Goal: Transaction & Acquisition: Purchase product/service

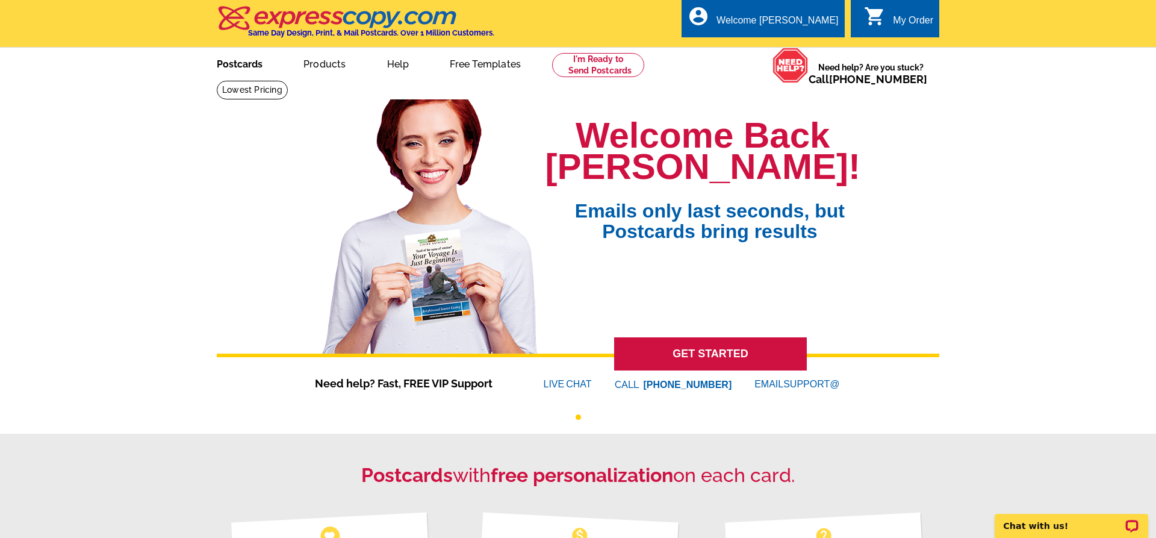
click at [235, 66] on link "Postcards" at bounding box center [239, 63] width 84 height 28
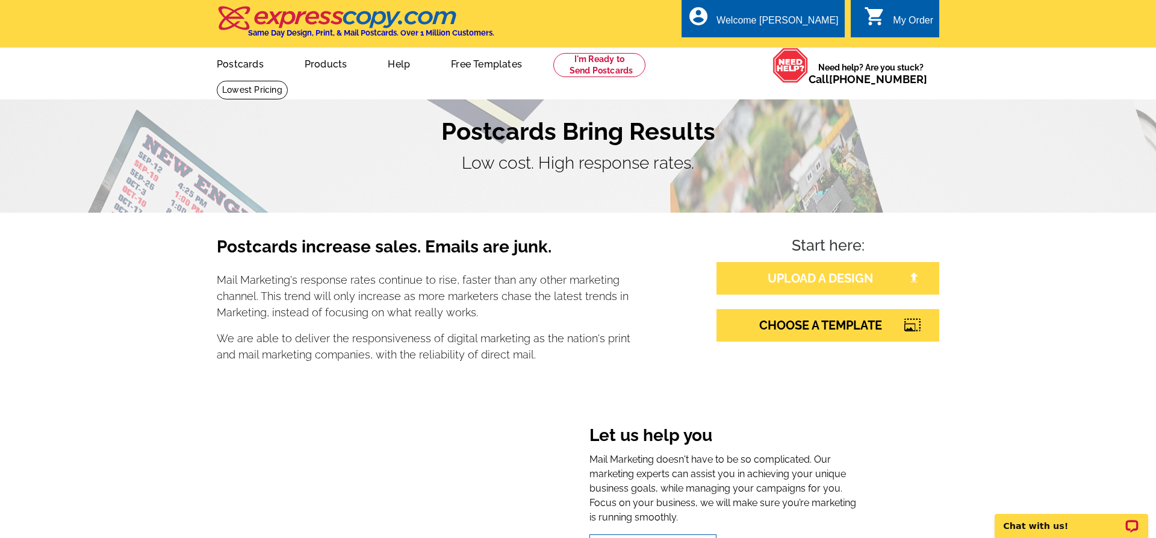
click at [864, 279] on link "UPLOAD A DESIGN" at bounding box center [827, 278] width 223 height 33
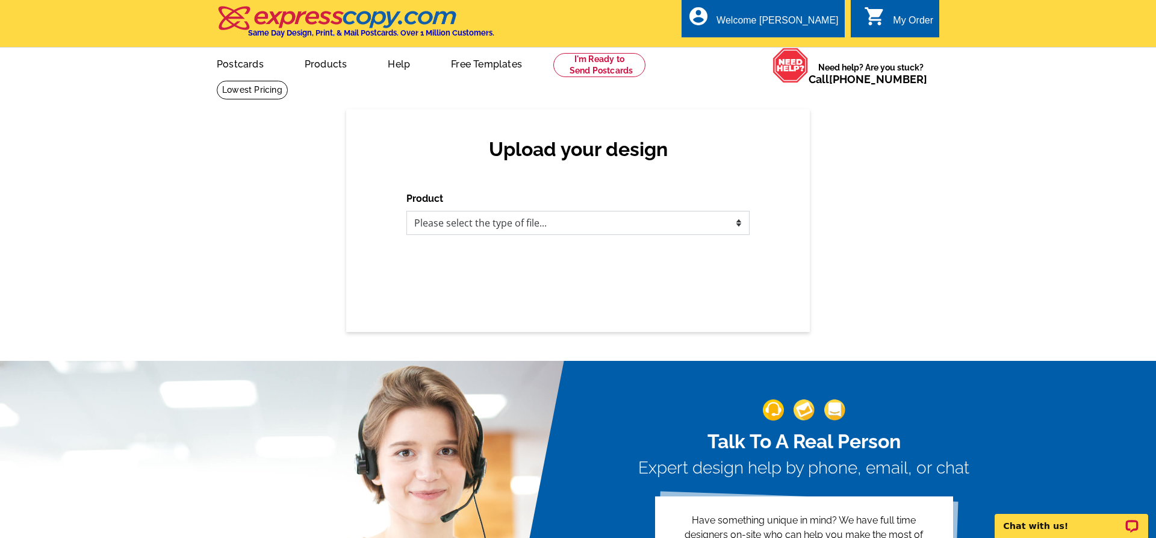
click at [406, 211] on select "Please select the type of file... Postcards Business Cards Letters and flyers G…" at bounding box center [577, 223] width 343 height 24
select select "1"
click option "Postcards" at bounding box center [0, 0] width 0 height 0
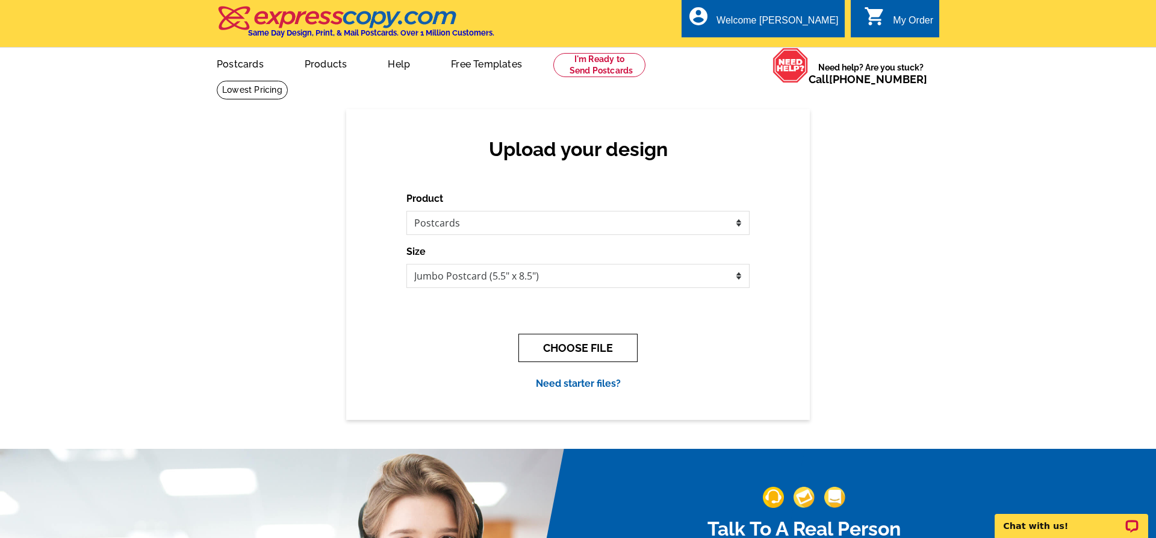
click at [549, 349] on button "CHOOSE FILE" at bounding box center [577, 347] width 119 height 28
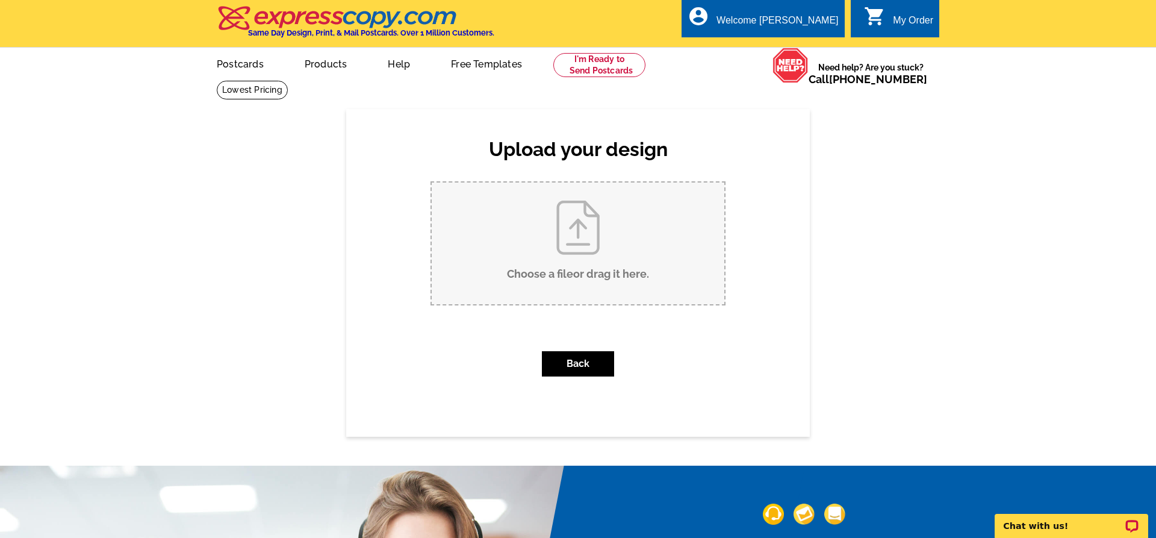
click at [583, 259] on input "Choose a file or drag it here ." at bounding box center [578, 243] width 293 height 122
type input "C:\fakepath\Just Sold 4141 Central tmc.pdf"
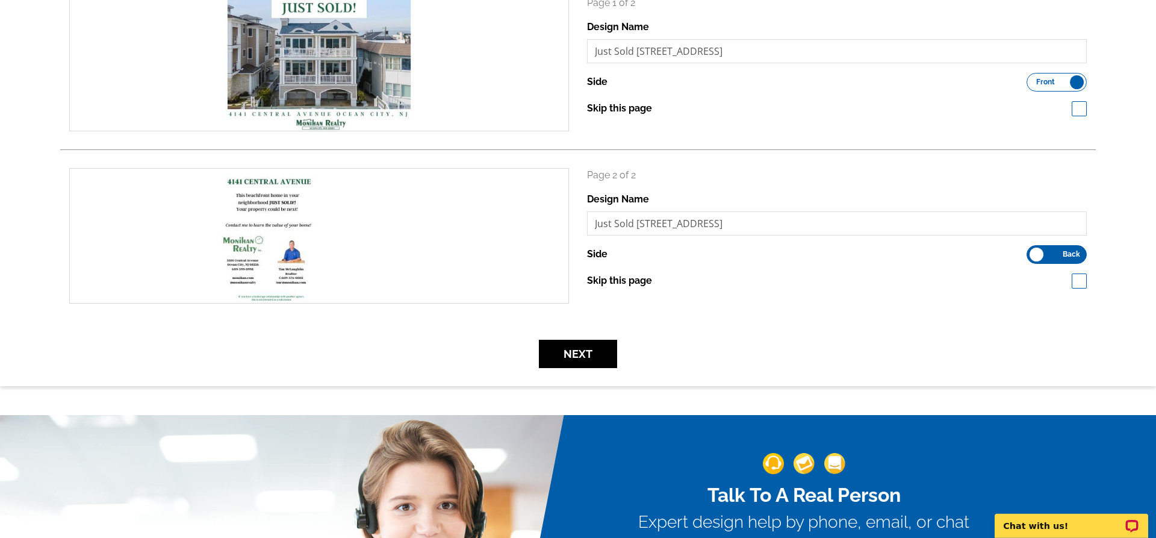
scroll to position [246, 0]
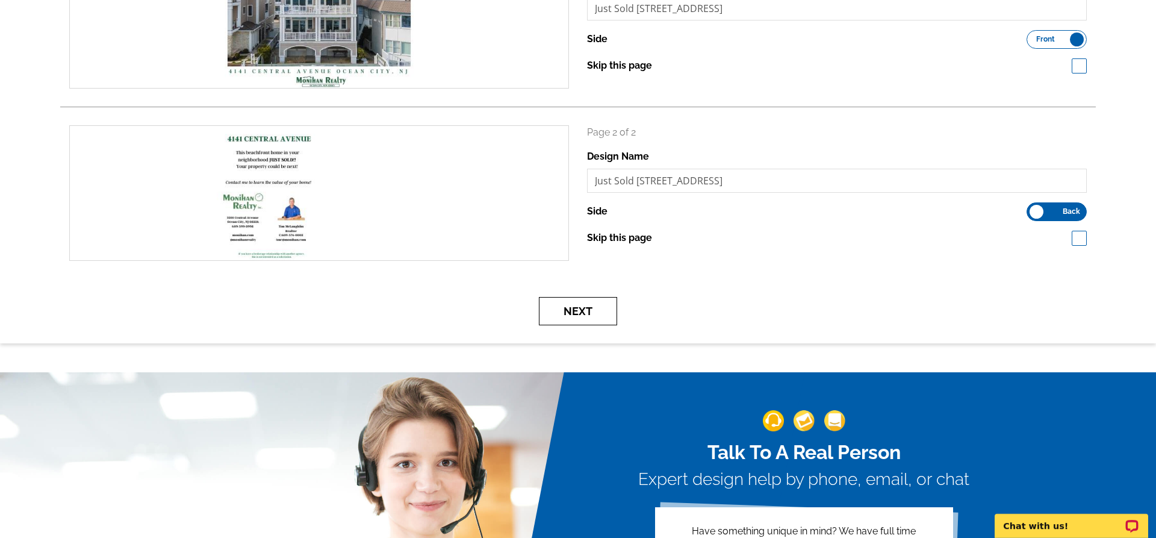
click at [580, 313] on button "Next" at bounding box center [578, 311] width 78 height 28
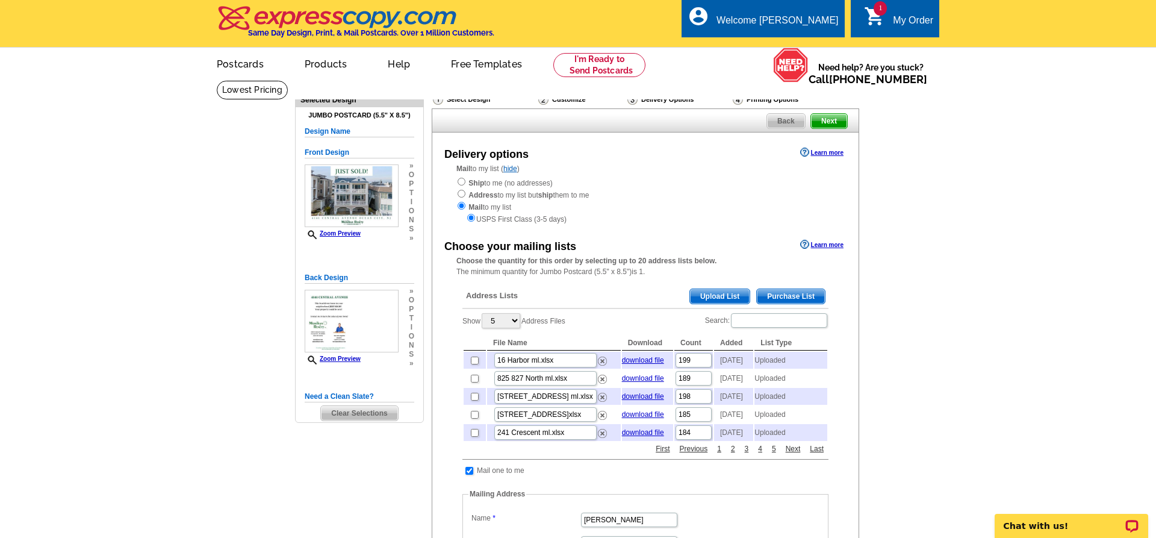
click at [712, 296] on span "Upload List" at bounding box center [720, 296] width 60 height 14
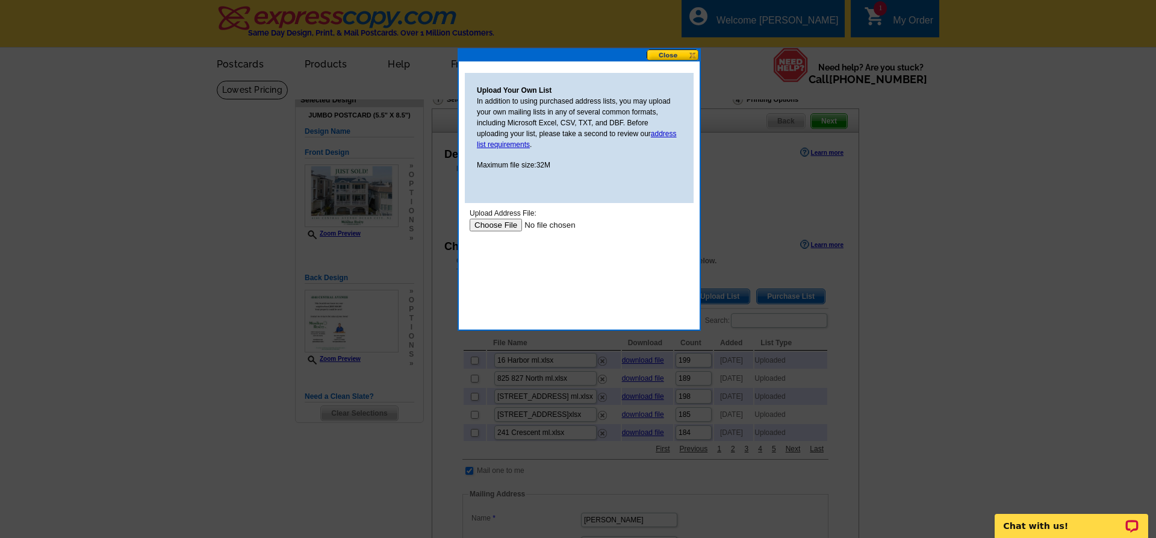
click at [501, 224] on input "file" at bounding box center [545, 224] width 152 height 13
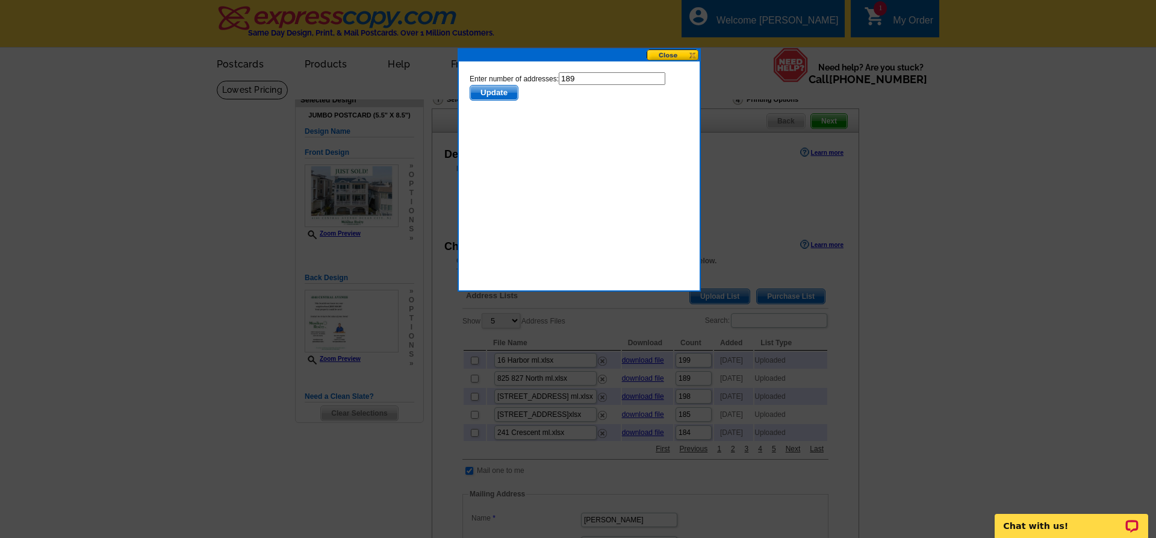
click at [602, 79] on input "189" at bounding box center [612, 78] width 107 height 13
type input "188"
click at [496, 93] on span "Update" at bounding box center [494, 92] width 48 height 14
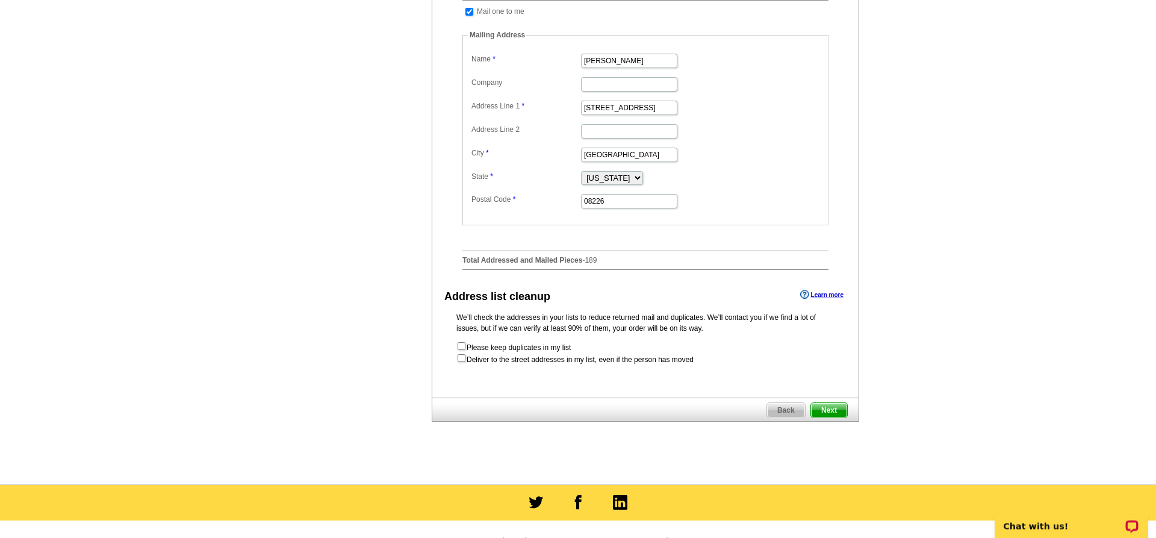
scroll to position [553, 0]
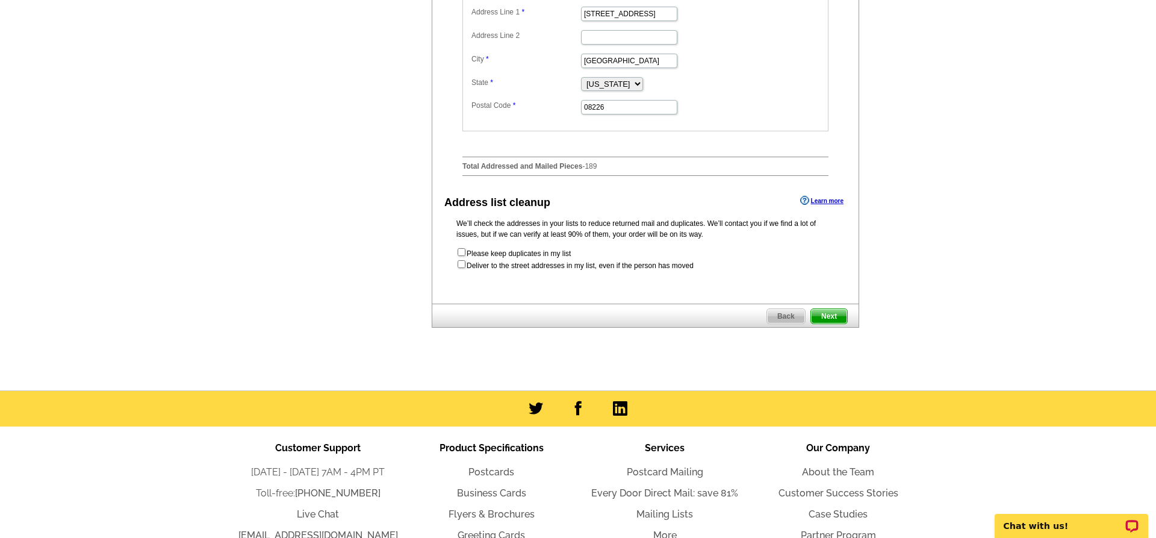
click at [826, 313] on span "Next" at bounding box center [829, 316] width 36 height 14
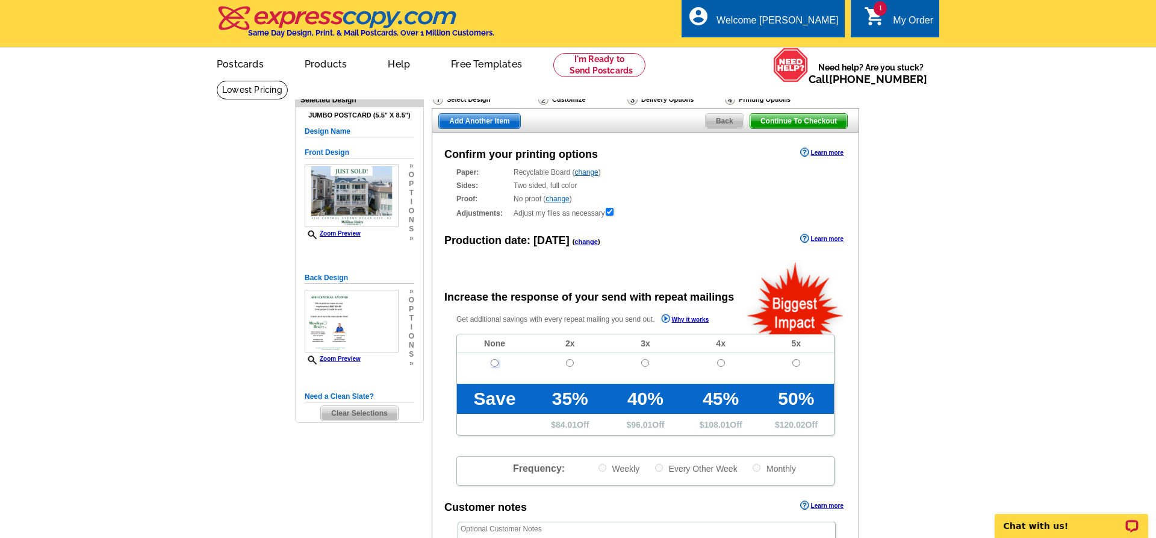
click at [494, 365] on input "radio" at bounding box center [495, 363] width 8 height 8
radio input "true"
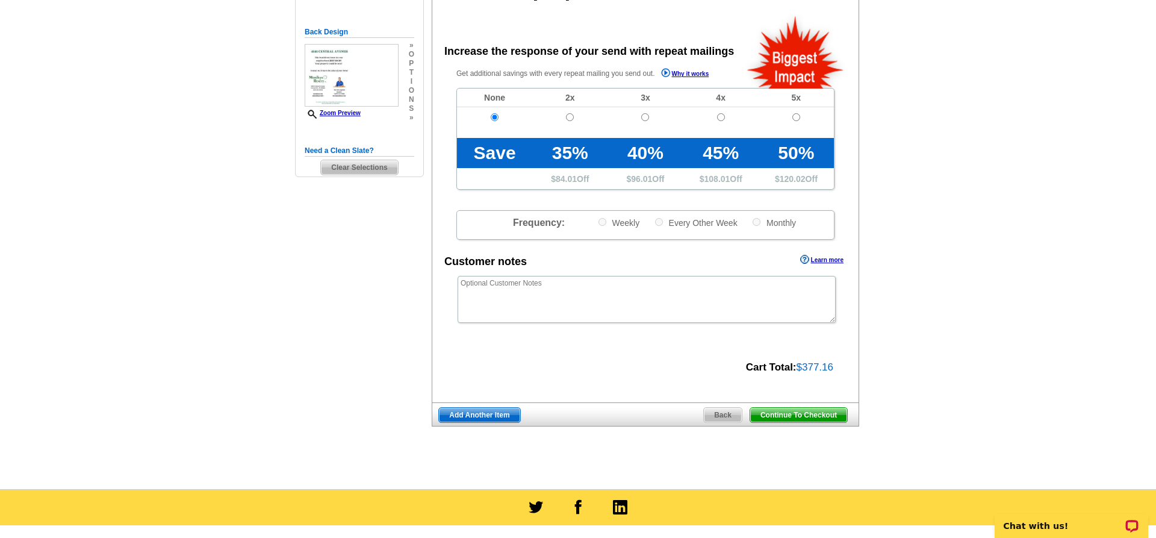
click at [796, 416] on span "Continue To Checkout" at bounding box center [798, 414] width 97 height 14
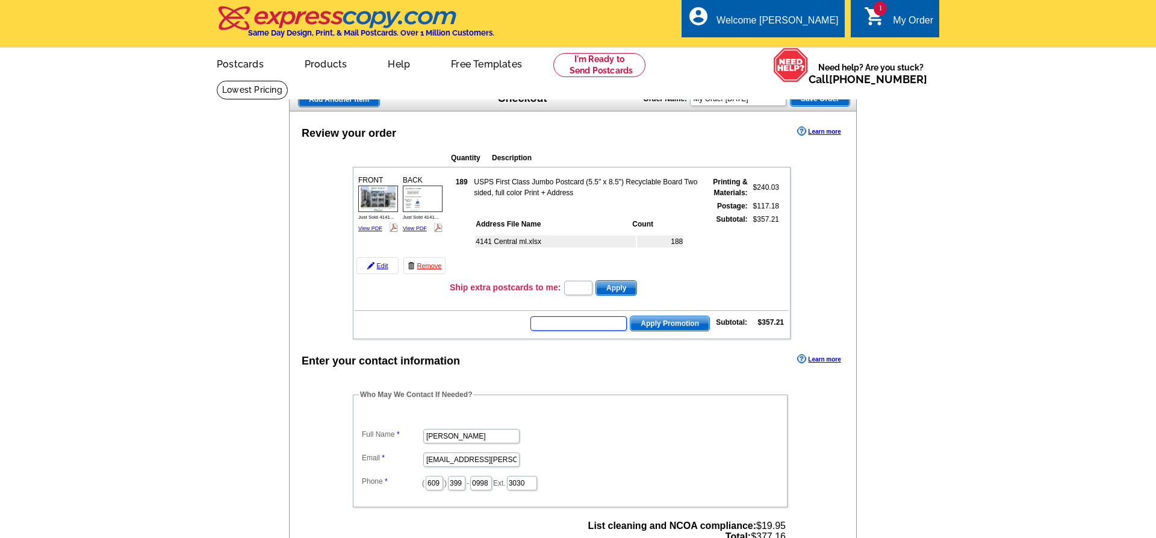
click at [576, 327] on input "text" at bounding box center [578, 323] width 96 height 14
type input "nm2330"
click at [652, 329] on span "Apply Promotion" at bounding box center [669, 323] width 79 height 14
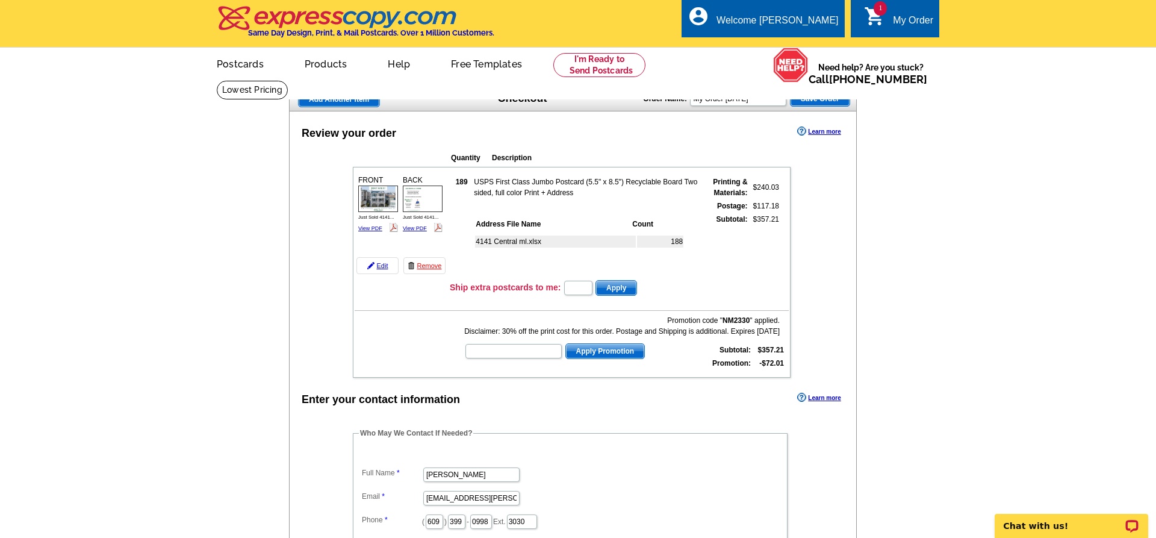
scroll to position [246, 0]
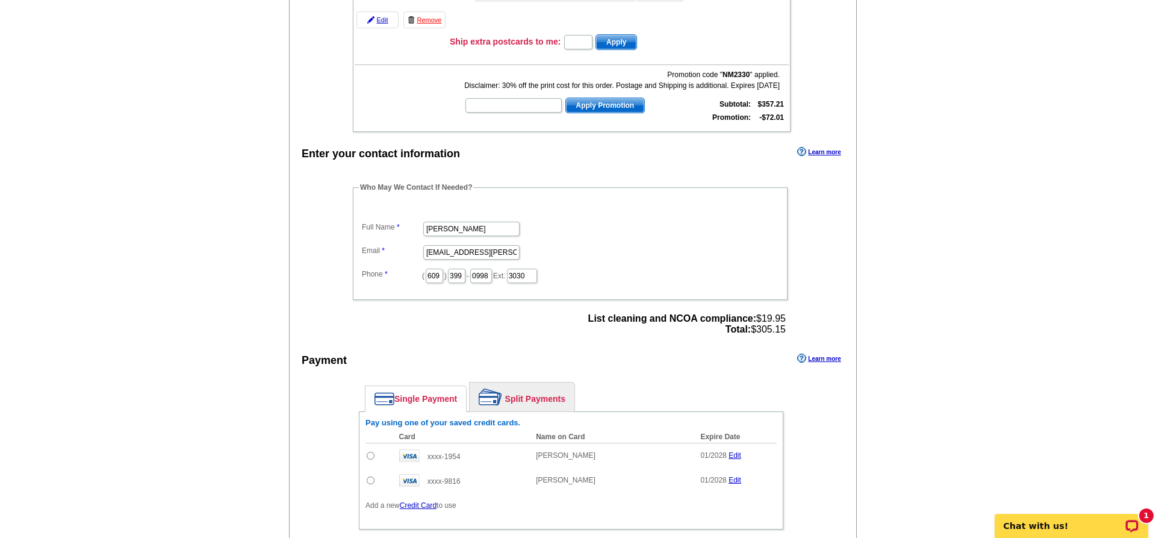
click at [375, 459] on td at bounding box center [379, 454] width 28 height 25
click at [373, 459] on input "radio" at bounding box center [371, 455] width 8 height 8
radio input "true"
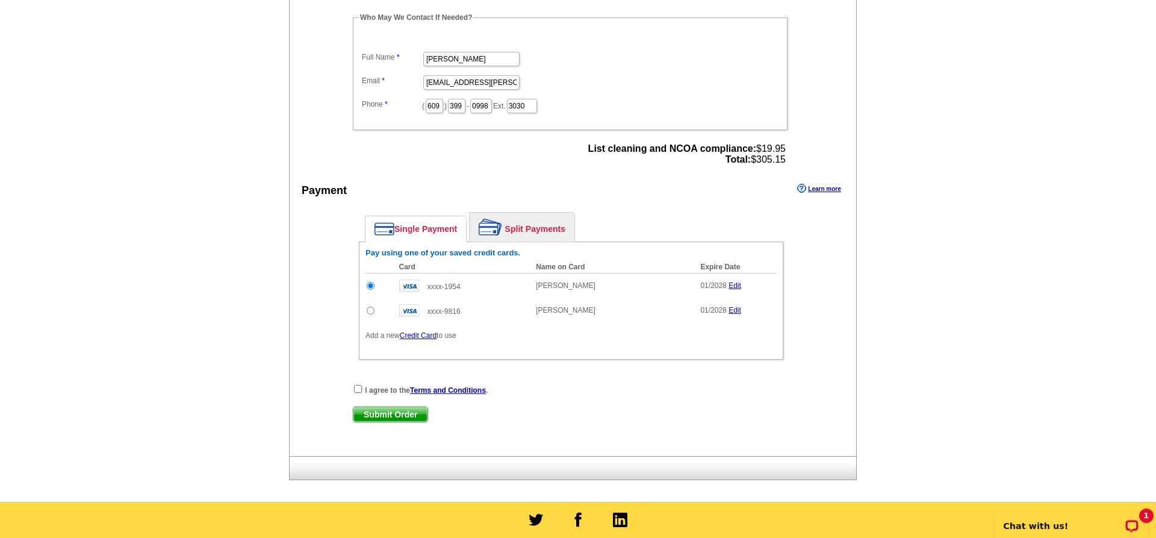
scroll to position [430, 0]
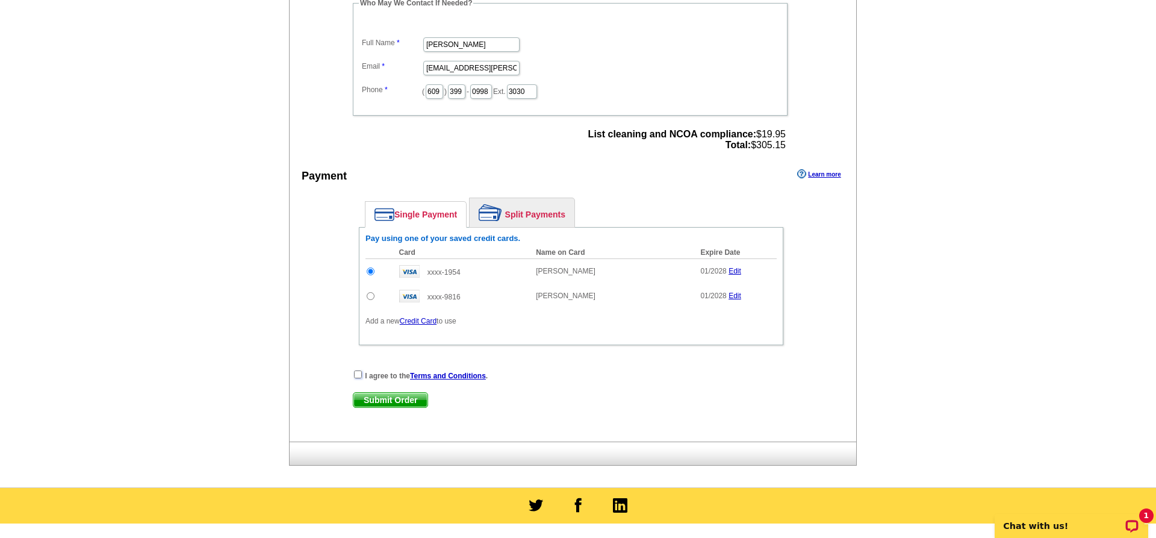
click at [358, 378] on input "checkbox" at bounding box center [358, 374] width 8 height 8
checkbox input "true"
click at [370, 407] on span "Submit Order" at bounding box center [390, 399] width 74 height 14
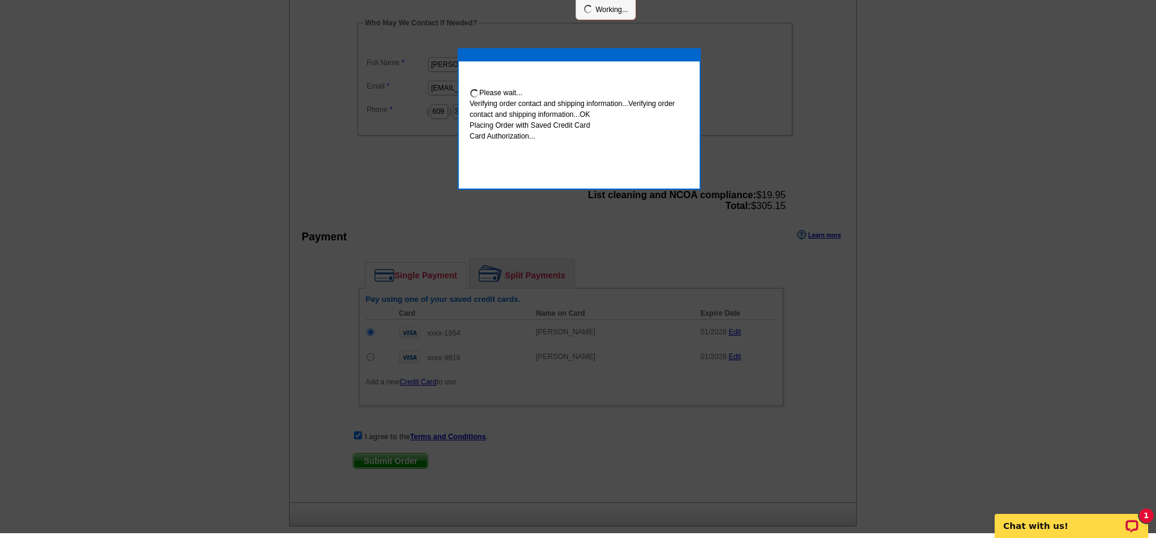
scroll to position [425, 0]
